Goal: Task Accomplishment & Management: Use online tool/utility

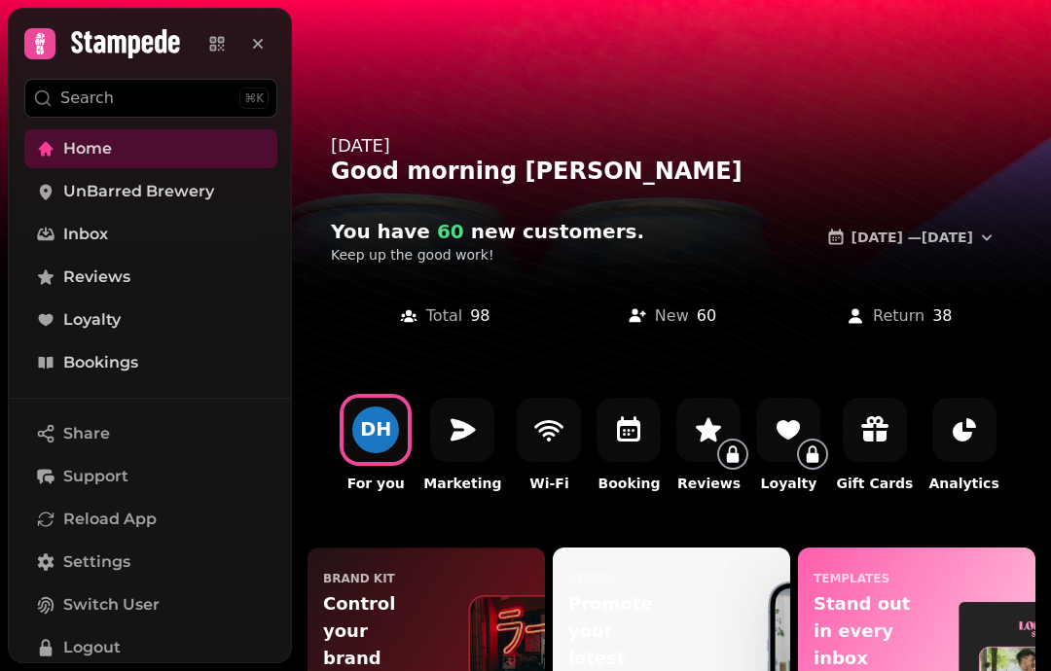
click at [138, 377] on link "Bookings" at bounding box center [150, 363] width 253 height 39
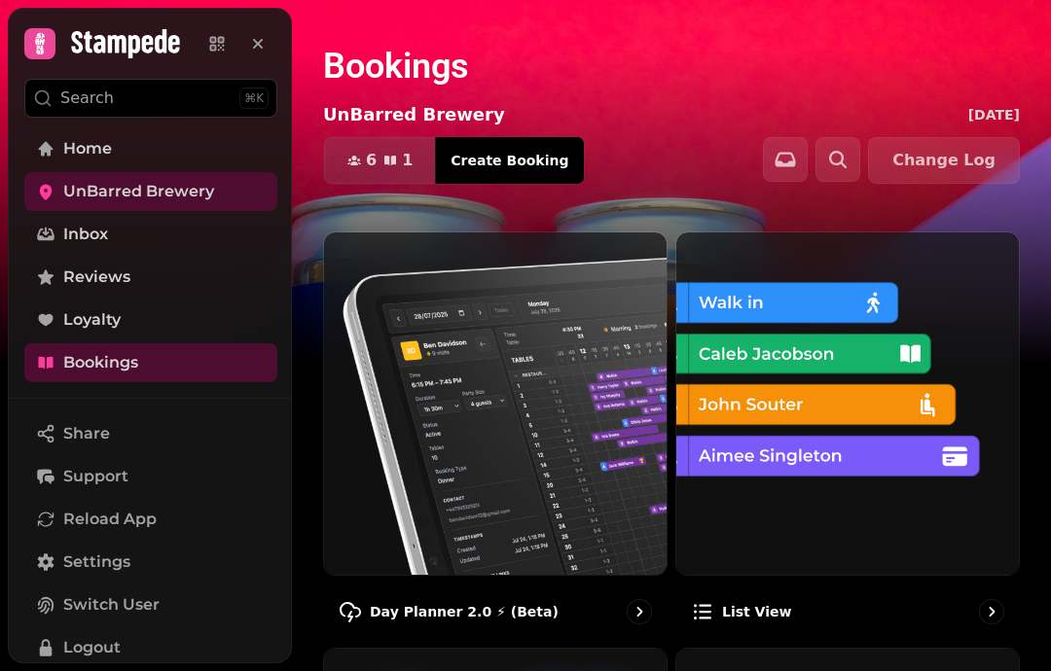
click at [525, 449] on img at bounding box center [495, 404] width 343 height 343
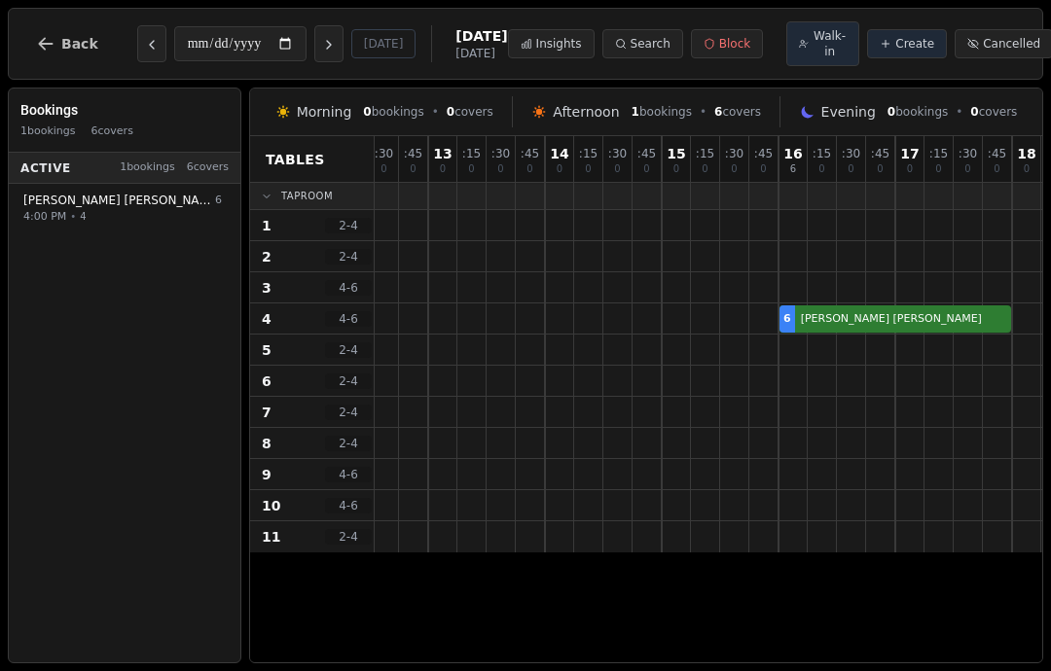
scroll to position [0, 64]
